Goal: Find contact information: Find contact information

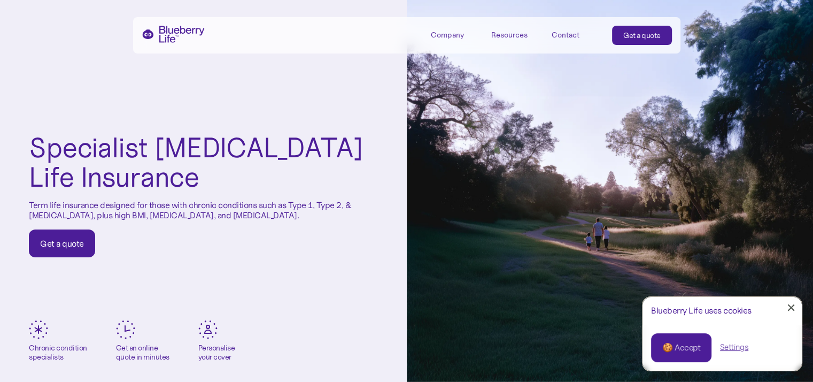
click at [577, 35] on div "Contact" at bounding box center [565, 34] width 28 height 9
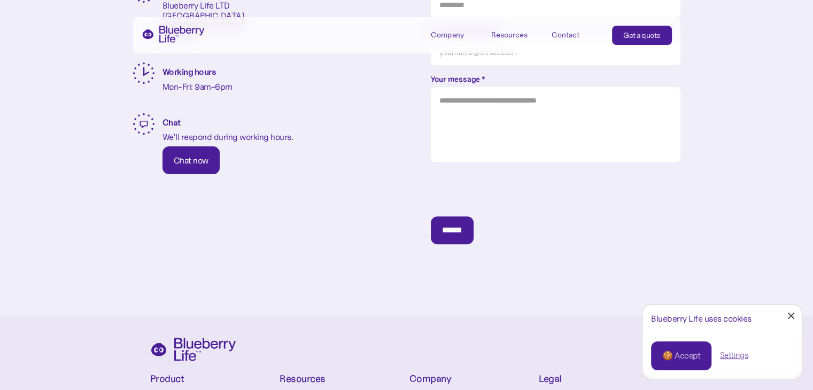
scroll to position [244, 0]
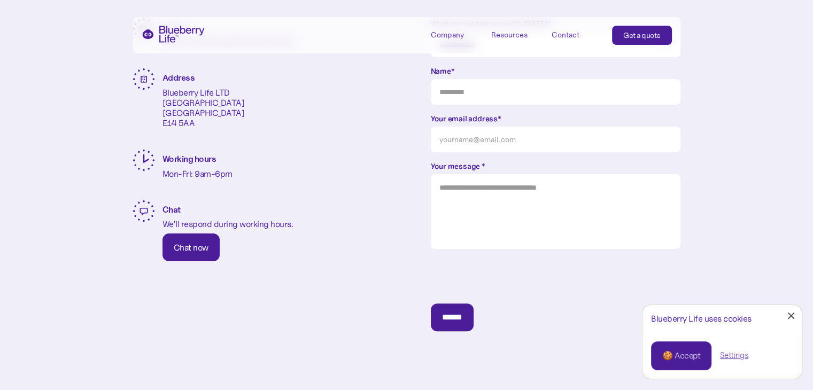
click at [562, 30] on div "Contact" at bounding box center [565, 34] width 28 height 9
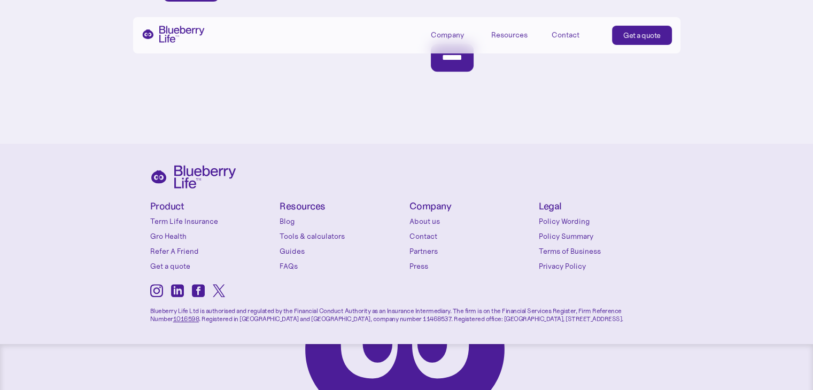
scroll to position [511, 0]
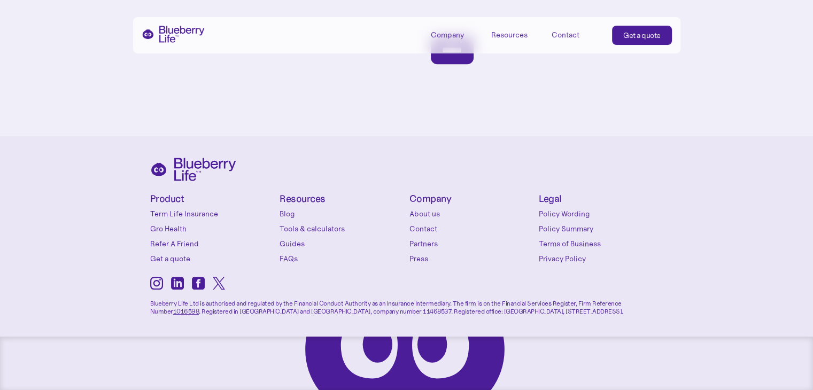
click at [421, 223] on link "Contact" at bounding box center [471, 228] width 124 height 11
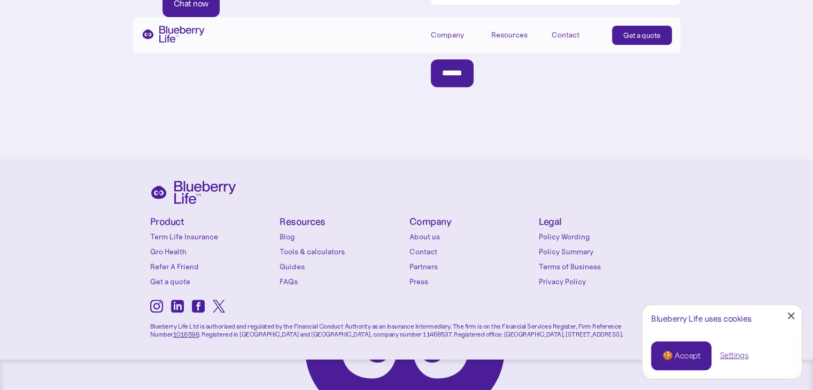
scroll to position [511, 0]
